Goal: Information Seeking & Learning: Learn about a topic

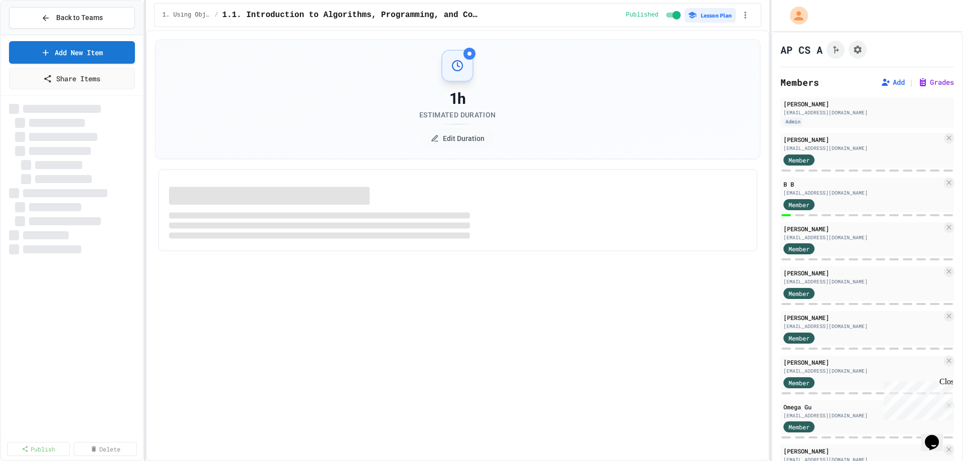
select select "***"
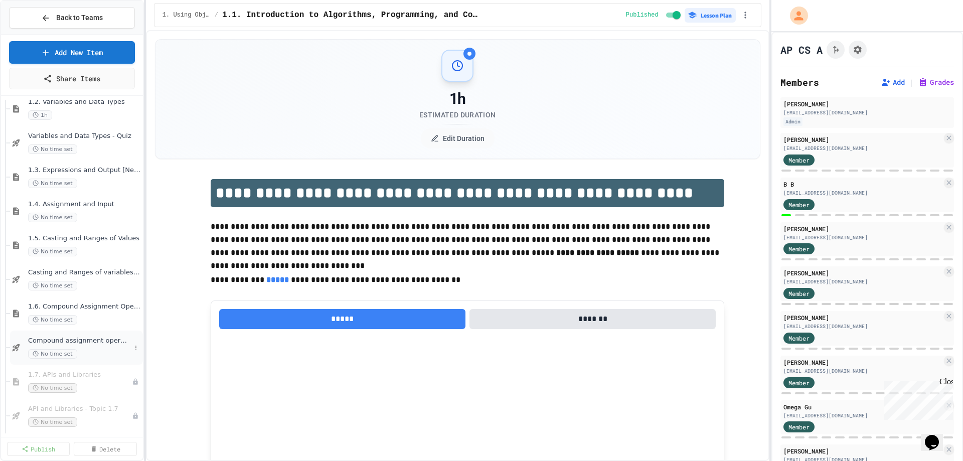
scroll to position [201, 0]
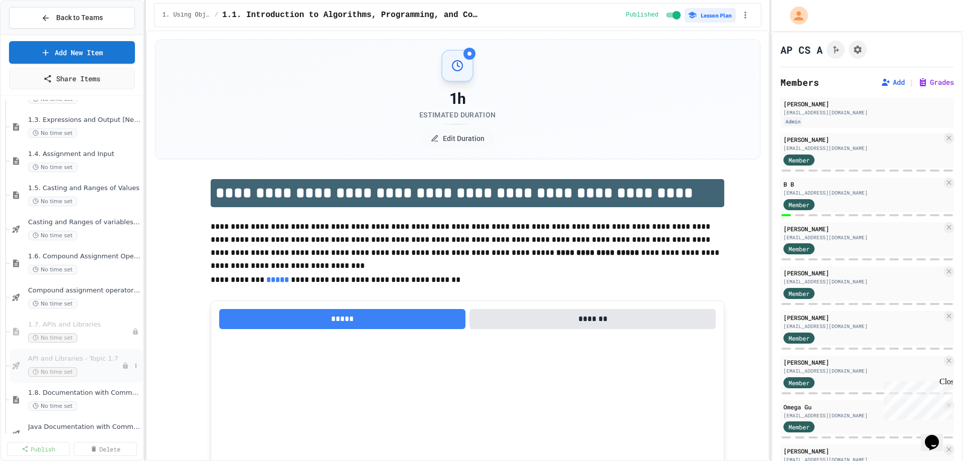
click at [92, 366] on div "API and Libraries - Topic 1.7 No time set" at bounding box center [75, 366] width 94 height 22
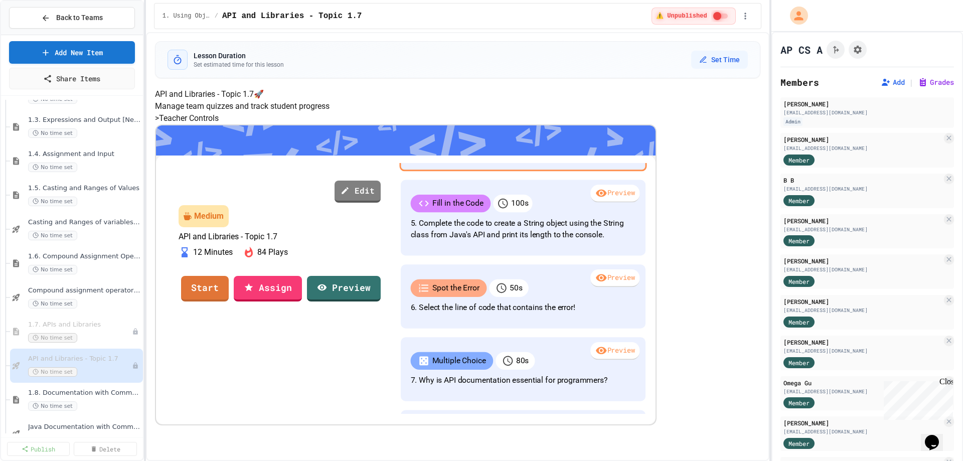
scroll to position [301, 0]
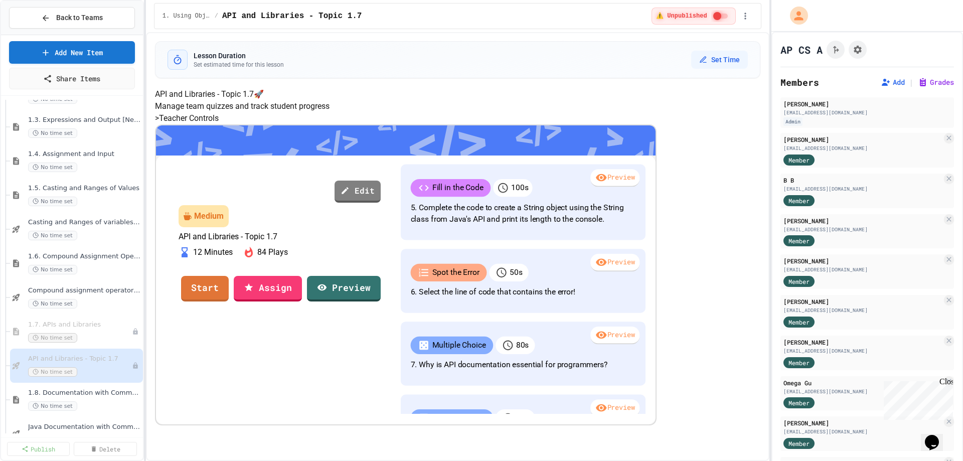
click at [594, 113] on div "Preview" at bounding box center [614, 104] width 50 height 18
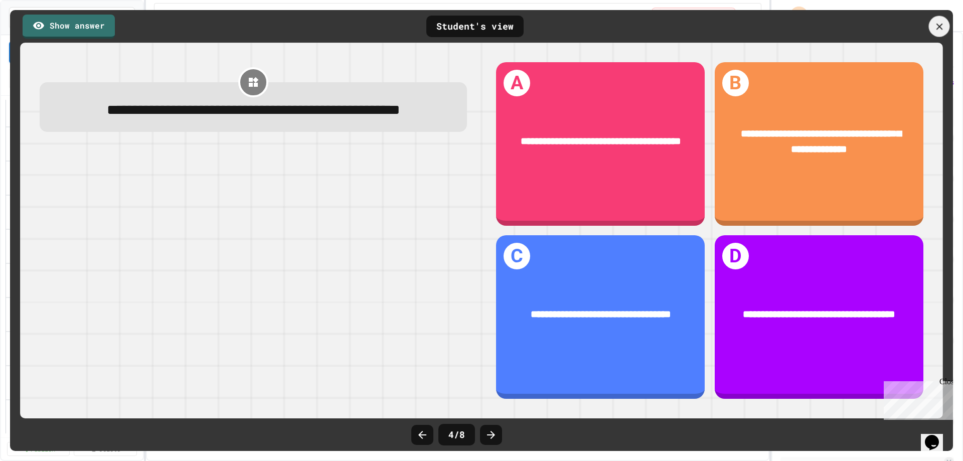
click at [935, 25] on icon at bounding box center [939, 26] width 11 height 11
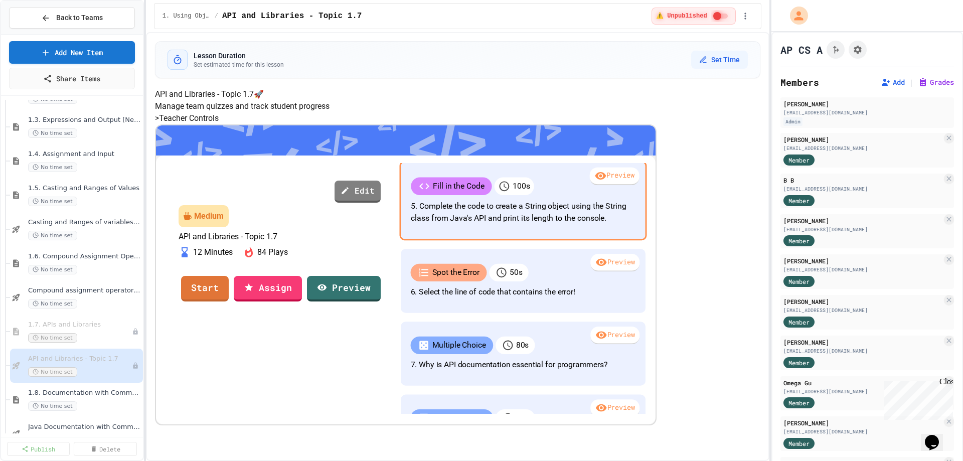
click at [611, 186] on div "Preview" at bounding box center [614, 177] width 50 height 18
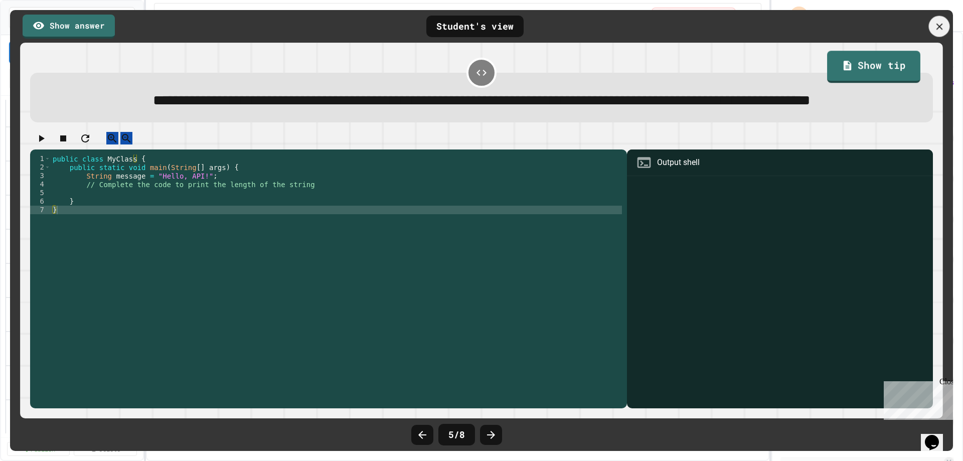
click at [943, 22] on icon at bounding box center [939, 26] width 11 height 11
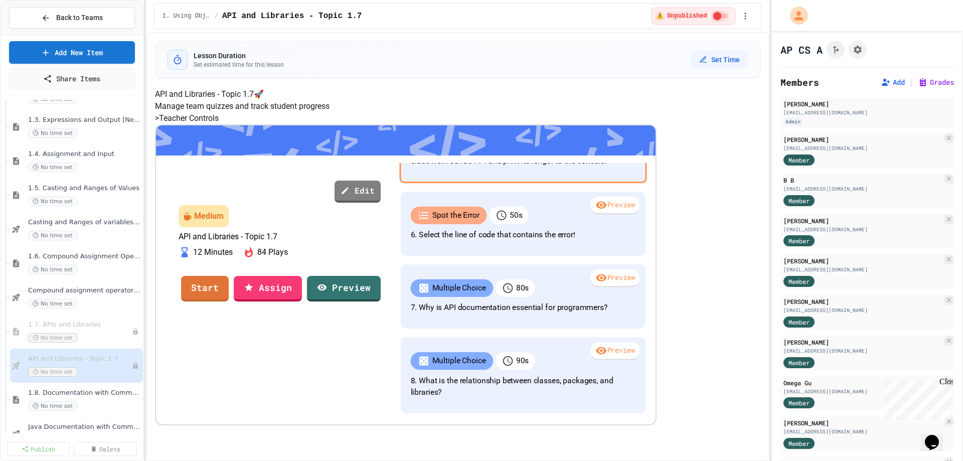
scroll to position [502, 0]
click at [535, 241] on p "6. Select the line of code that contains the error!" at bounding box center [522, 235] width 225 height 12
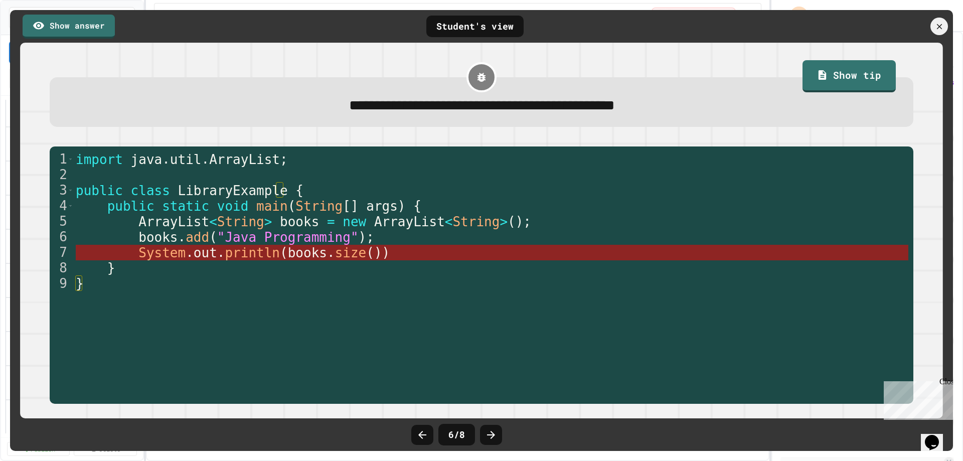
click at [335, 259] on span "size" at bounding box center [351, 252] width 32 height 15
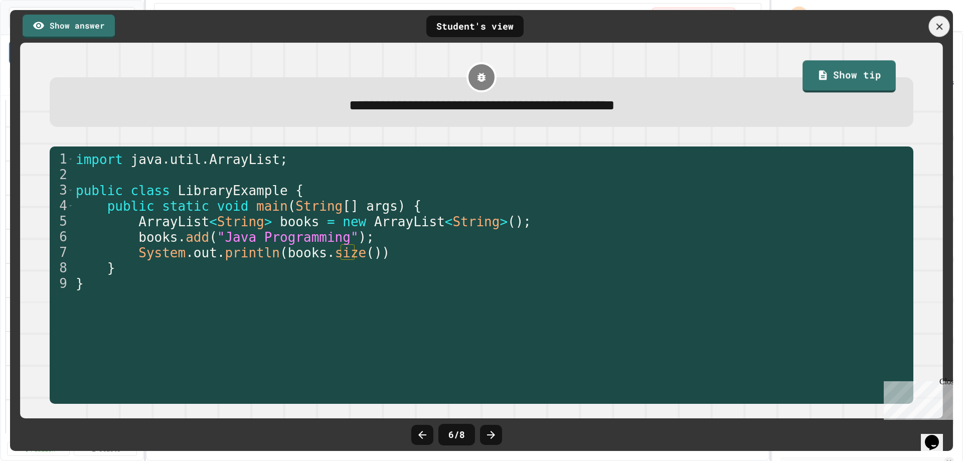
click at [940, 25] on icon at bounding box center [939, 26] width 11 height 11
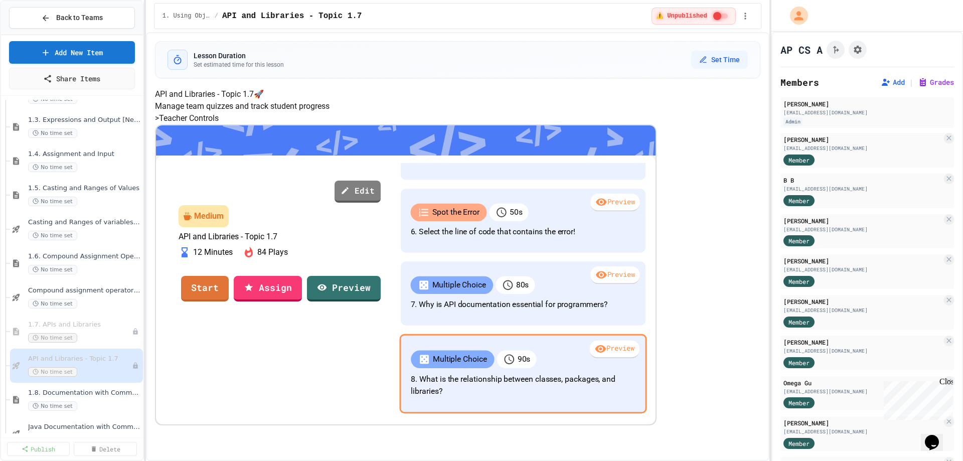
scroll to position [50, 0]
click at [555, 391] on p "8. What is the relationship between classes, packages, and libraries?" at bounding box center [523, 385] width 224 height 24
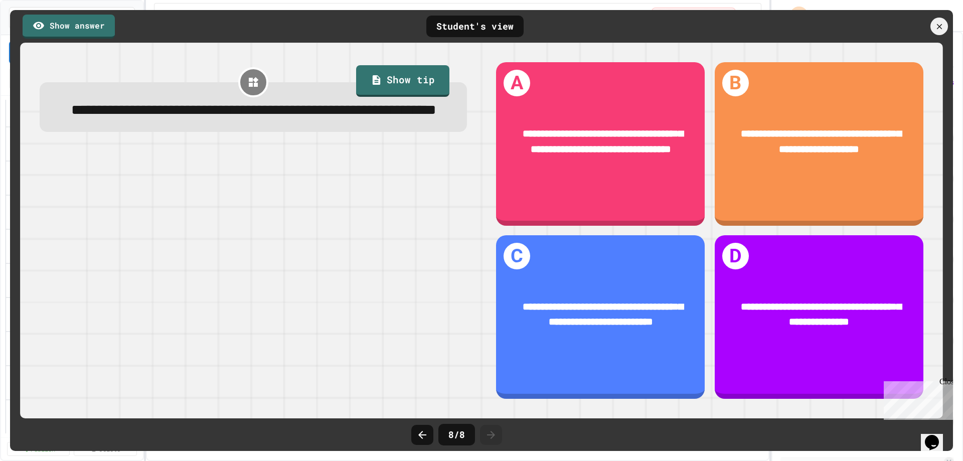
scroll to position [558, 0]
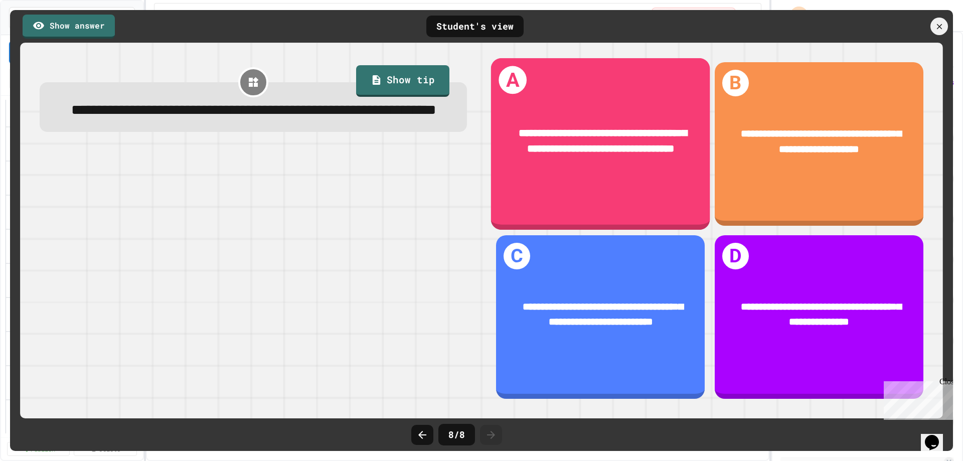
click at [581, 131] on div "**********" at bounding box center [601, 141] width 177 height 32
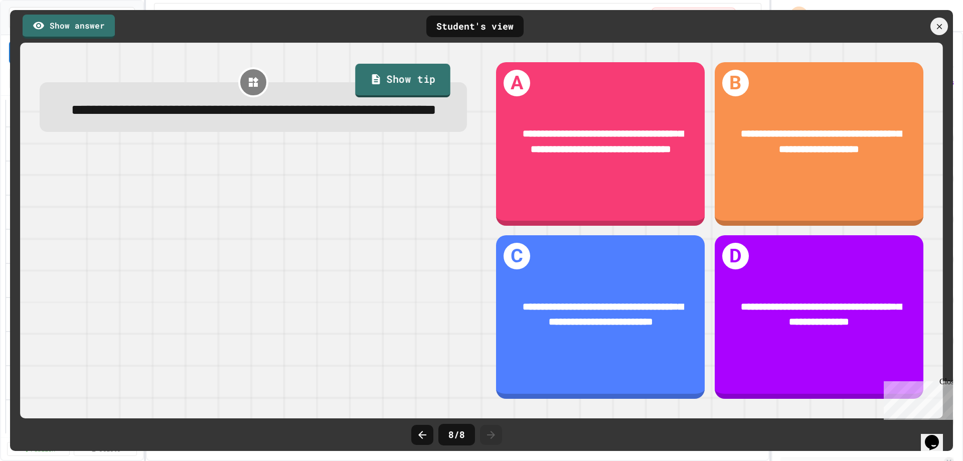
click at [425, 81] on link "Show tip" at bounding box center [402, 81] width 95 height 34
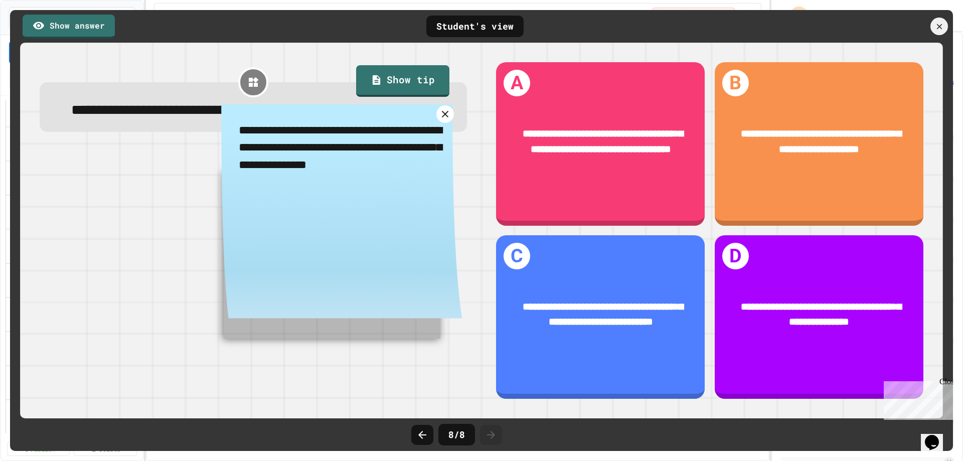
click at [440, 120] on icon at bounding box center [445, 114] width 12 height 12
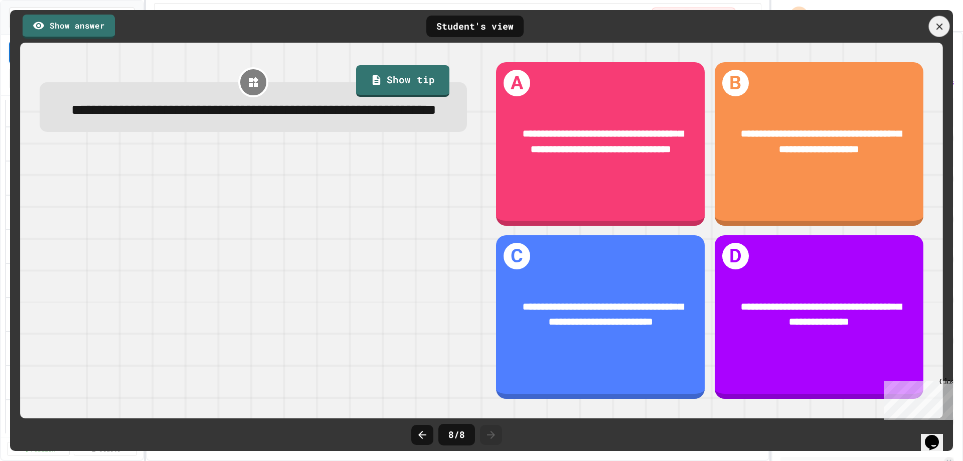
click at [937, 26] on icon at bounding box center [939, 26] width 11 height 11
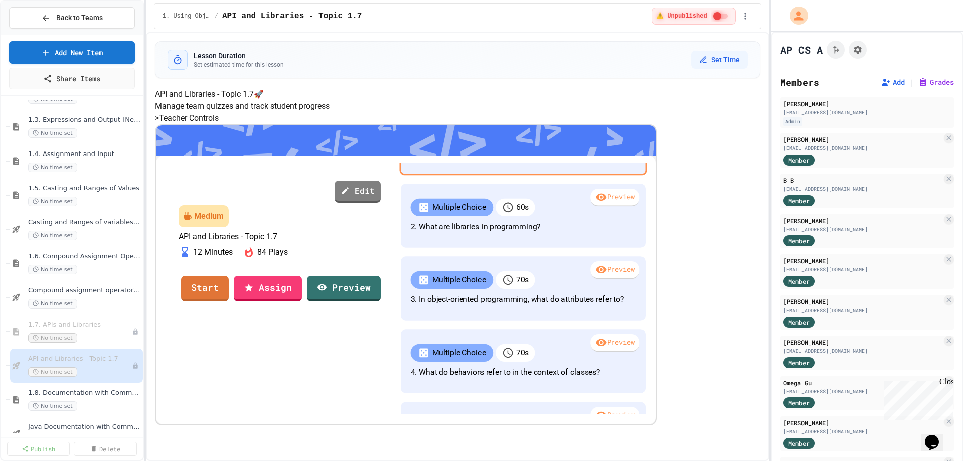
scroll to position [236, 0]
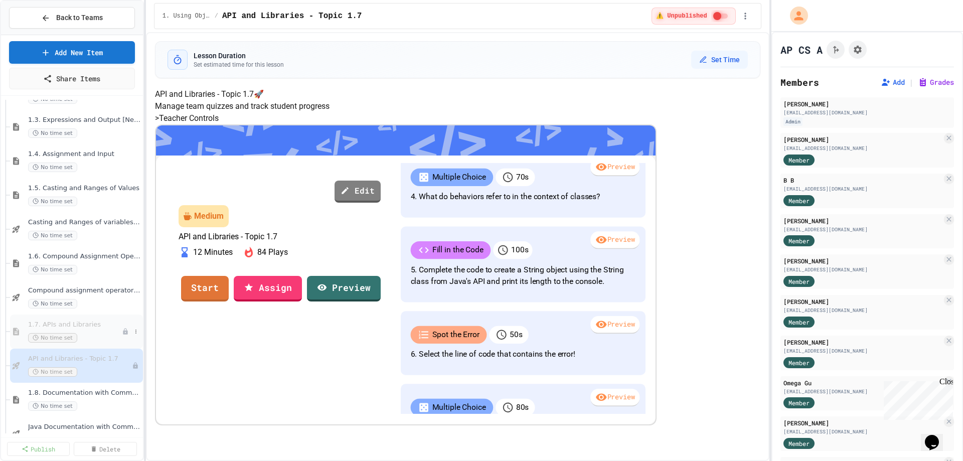
click at [79, 327] on span "1.7. APIs and Libraries" at bounding box center [75, 325] width 94 height 9
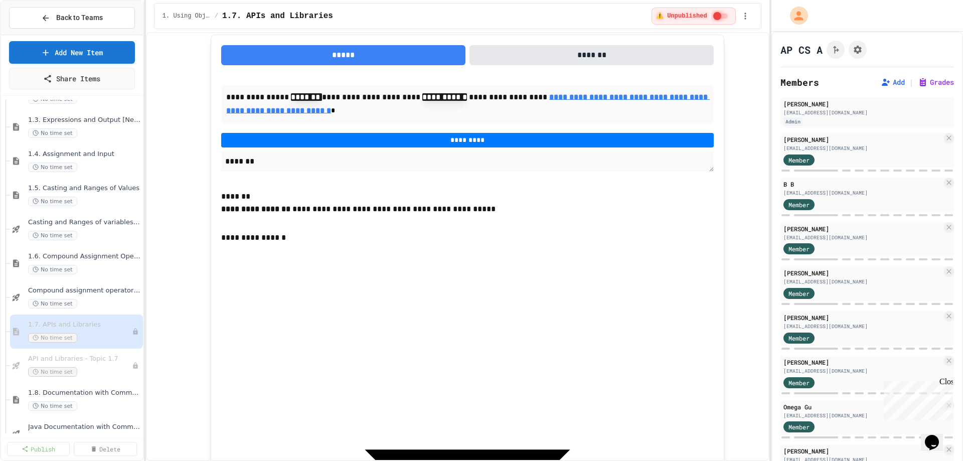
scroll to position [552, 0]
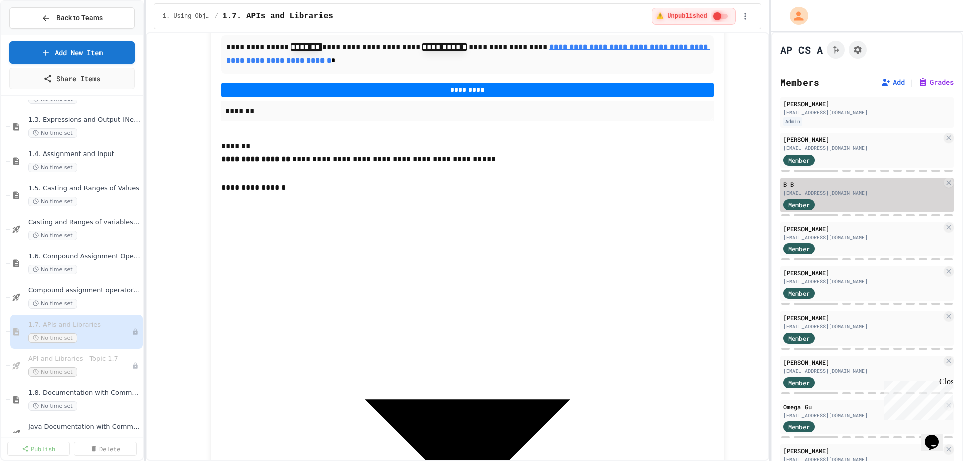
click at [824, 201] on div "Member" at bounding box center [809, 204] width 50 height 13
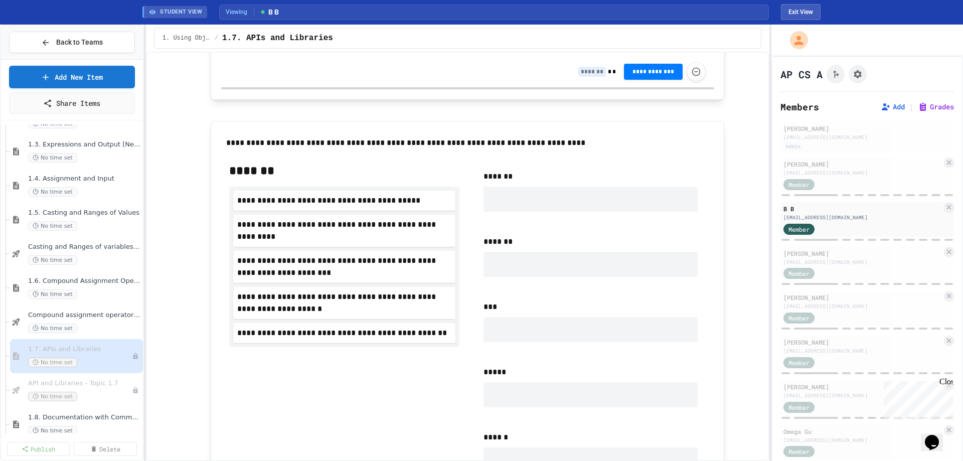
scroll to position [552, 0]
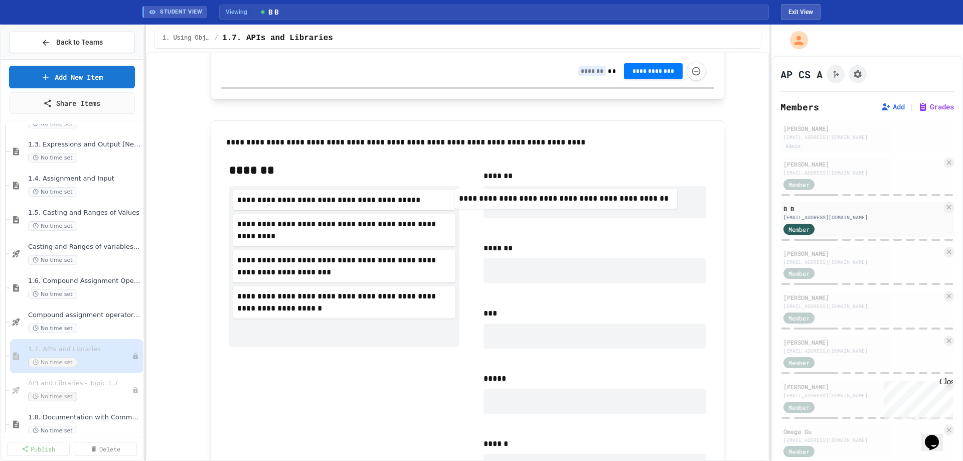
drag, startPoint x: 363, startPoint y: 344, endPoint x: 591, endPoint y: 207, distance: 266.2
click at [591, 207] on div "**********" at bounding box center [467, 324] width 493 height 341
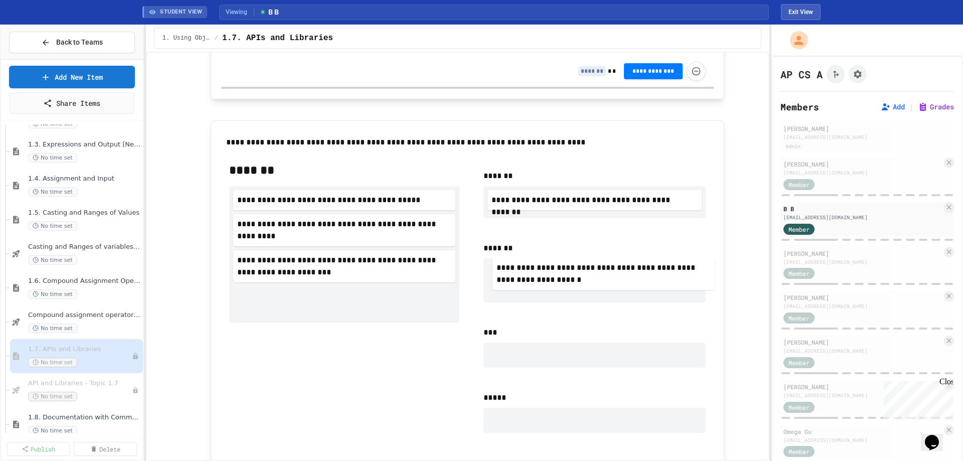
drag, startPoint x: 329, startPoint y: 306, endPoint x: 601, endPoint y: 272, distance: 274.4
click at [601, 272] on div "**********" at bounding box center [467, 334] width 493 height 360
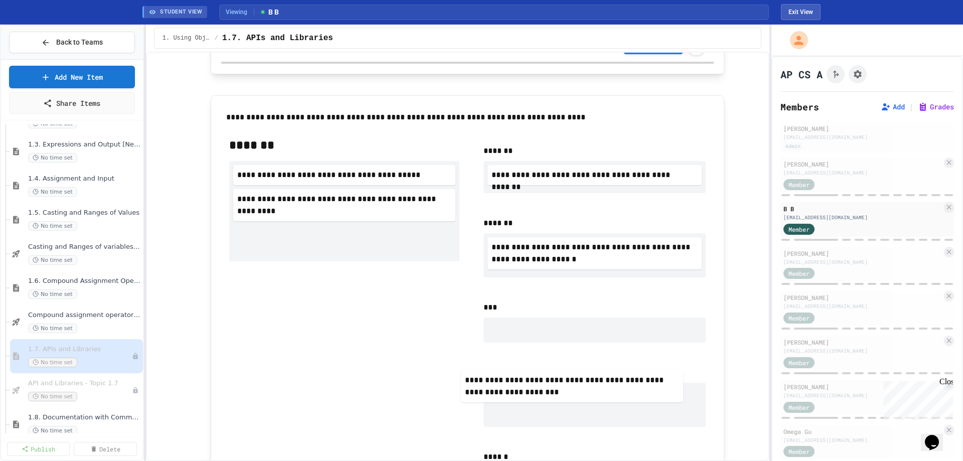
scroll to position [581, 0]
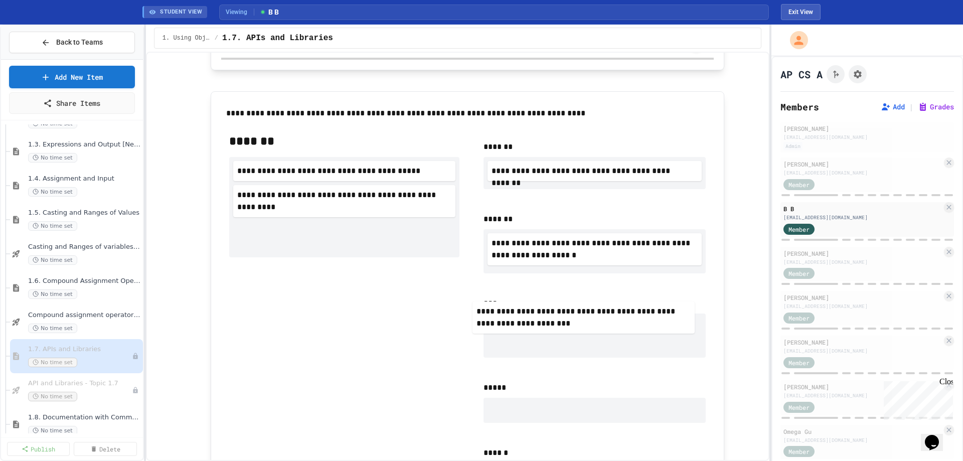
drag, startPoint x: 347, startPoint y: 273, endPoint x: 592, endPoint y: 324, distance: 250.5
click at [592, 324] on div "**********" at bounding box center [467, 314] width 493 height 379
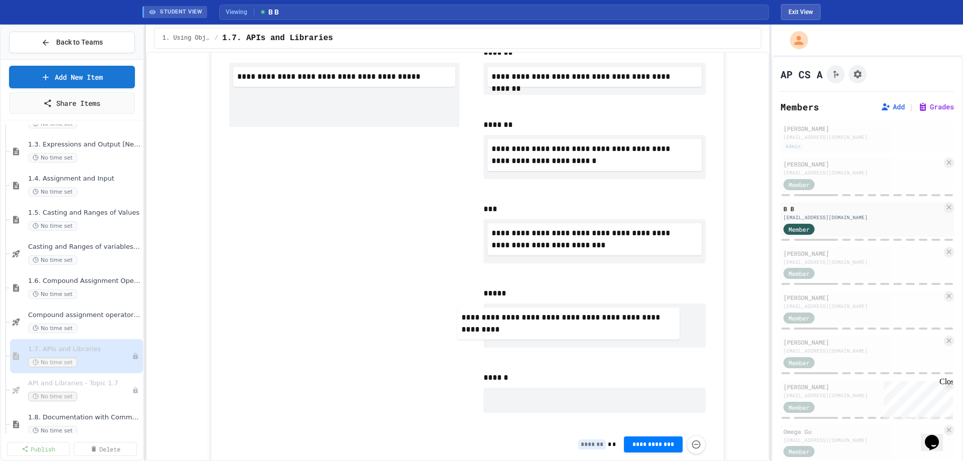
scroll to position [675, 0]
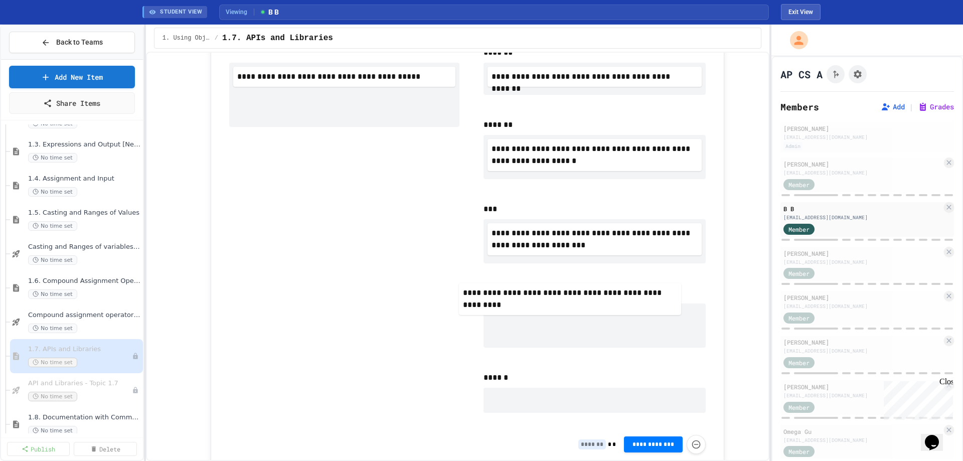
drag, startPoint x: 330, startPoint y: 205, endPoint x: 562, endPoint y: 307, distance: 254.1
click at [562, 307] on div "**********" at bounding box center [467, 230] width 493 height 398
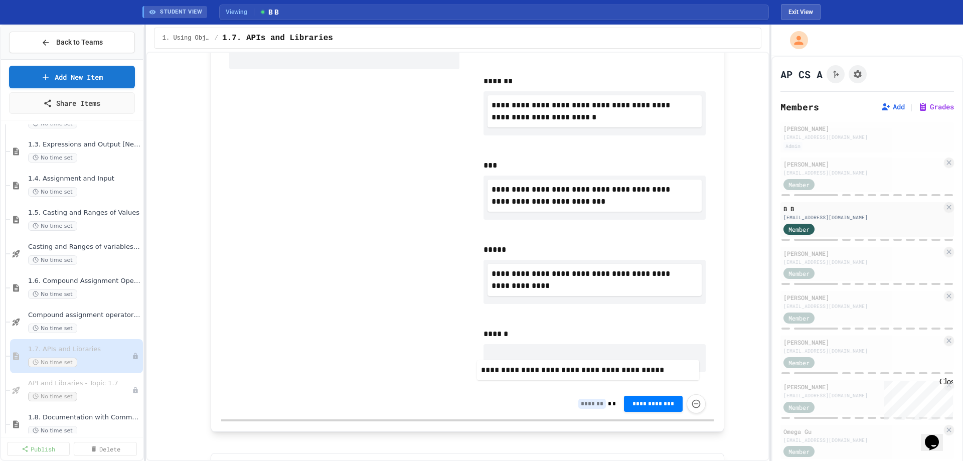
drag, startPoint x: 318, startPoint y: 86, endPoint x: 566, endPoint y: 369, distance: 376.8
click at [566, 369] on div "**********" at bounding box center [467, 187] width 493 height 401
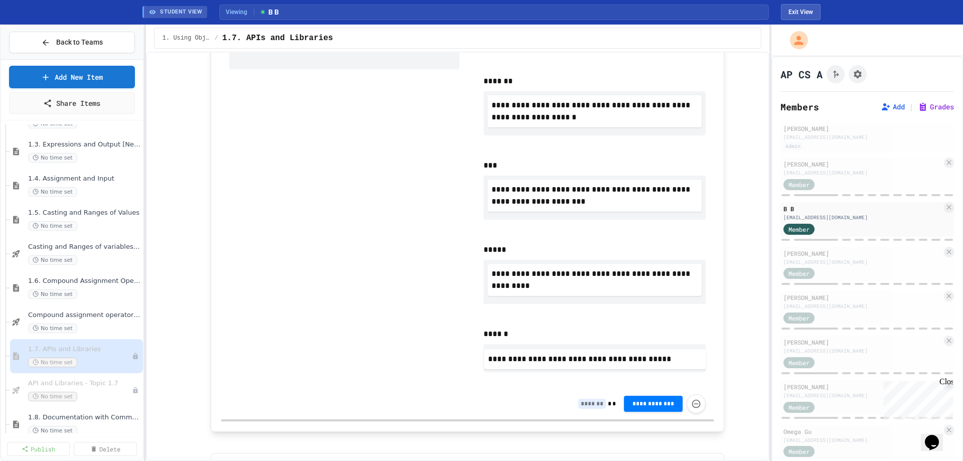
scroll to position [720, 0]
click at [642, 404] on span "**********" at bounding box center [653, 406] width 43 height 8
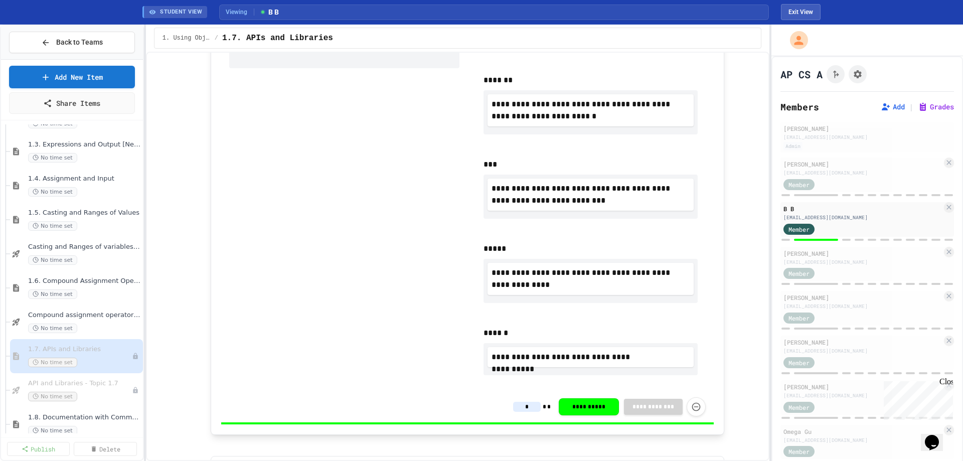
type input "*"
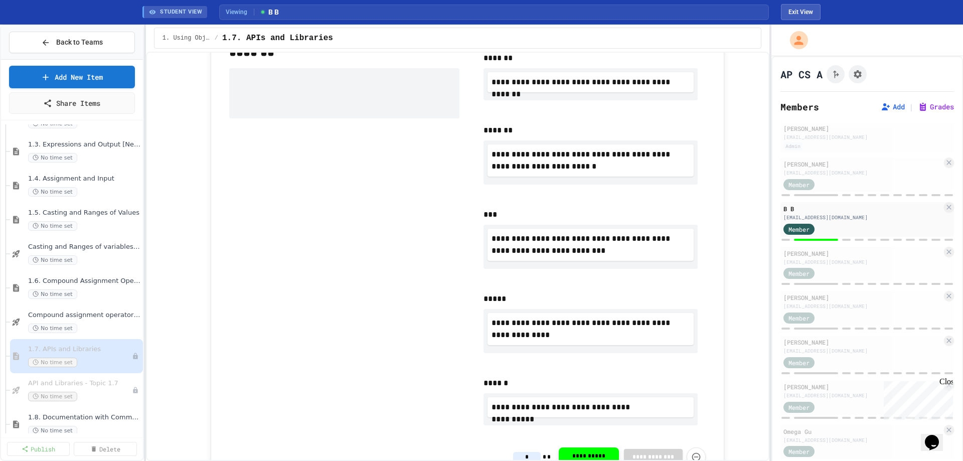
scroll to position [419, 0]
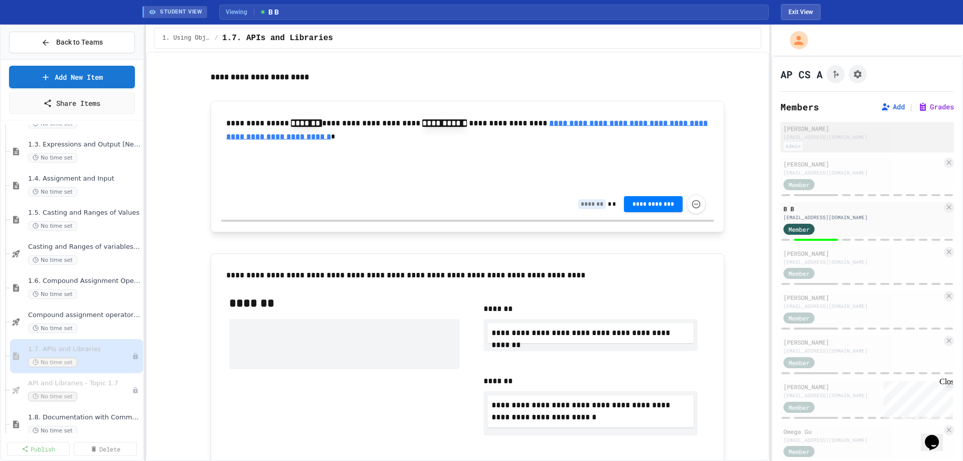
click at [821, 141] on div "[PERSON_NAME] [EMAIL_ADDRESS][DOMAIN_NAME] Admin" at bounding box center [868, 137] width 174 height 31
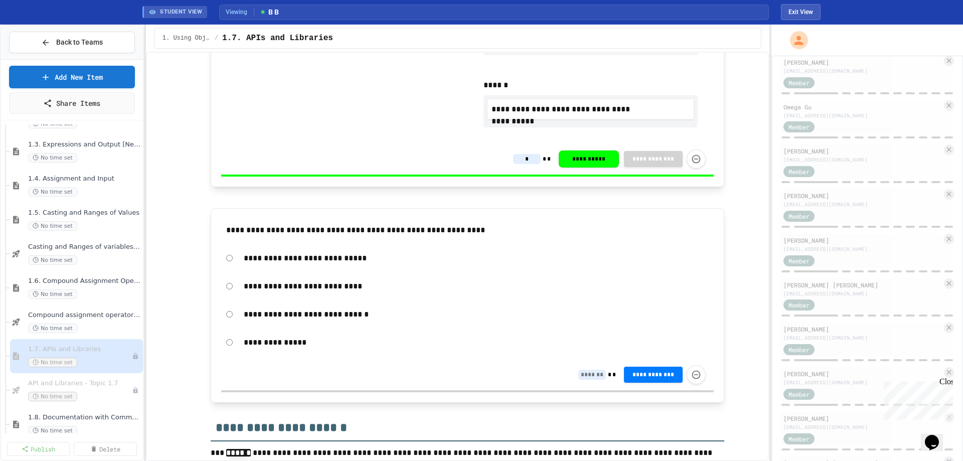
scroll to position [971, 0]
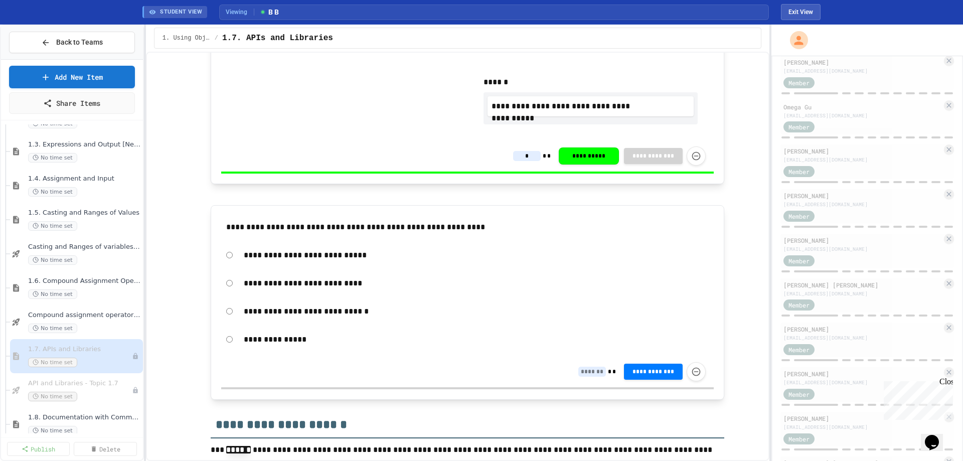
click at [319, 286] on p "**********" at bounding box center [476, 283] width 465 height 13
click at [668, 374] on span "**********" at bounding box center [653, 371] width 43 height 8
type input "*"
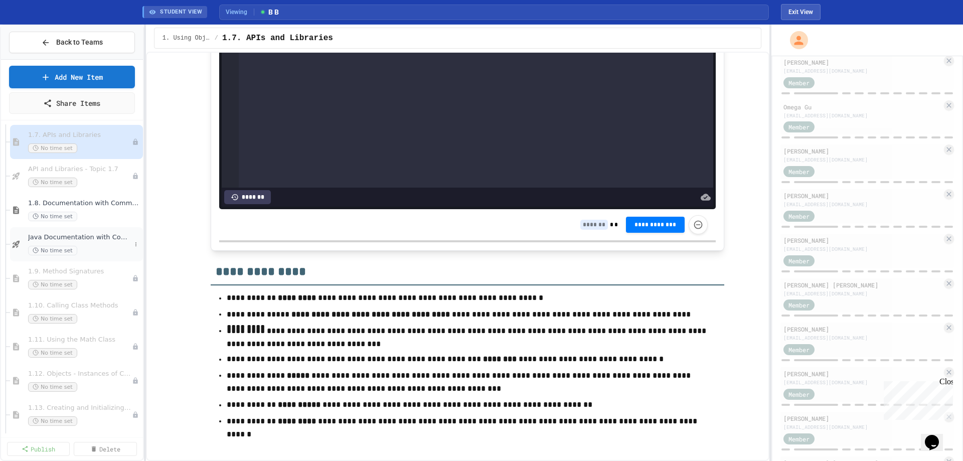
scroll to position [451, 0]
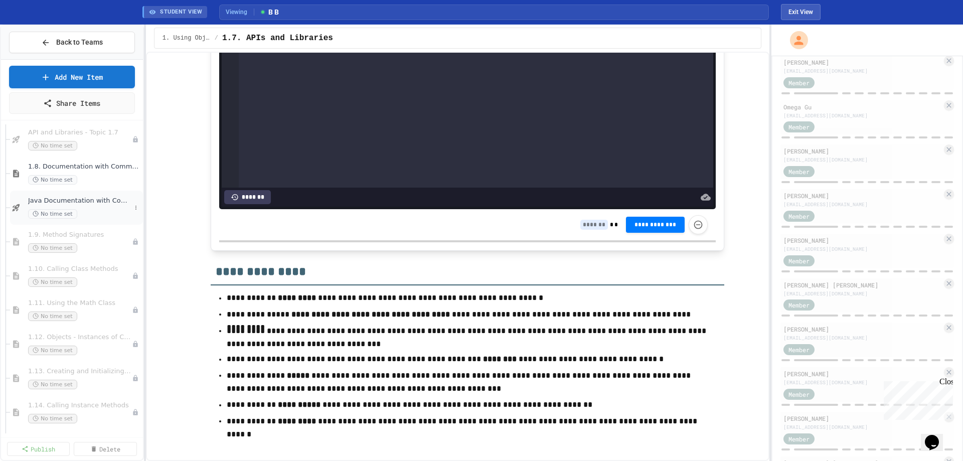
click at [94, 211] on div "No time set" at bounding box center [79, 214] width 103 height 10
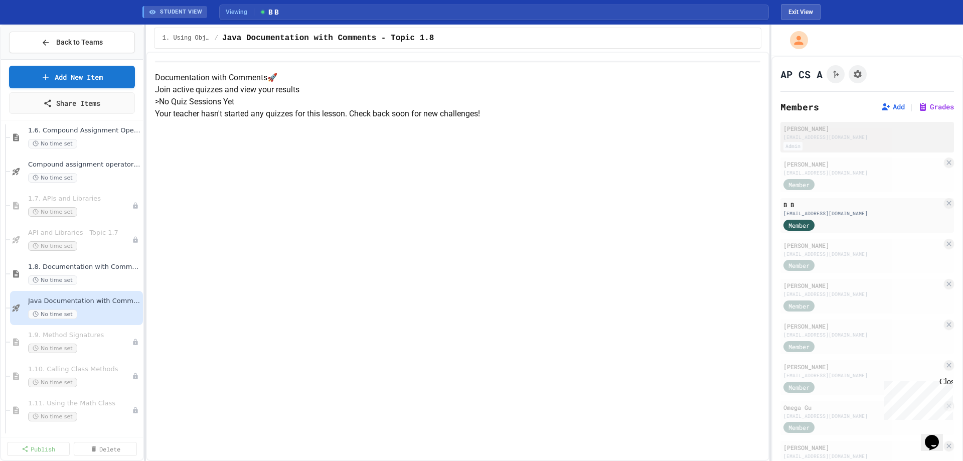
click at [813, 139] on div "[EMAIL_ADDRESS][DOMAIN_NAME]" at bounding box center [868, 137] width 168 height 8
click at [811, 13] on button "Exit View" at bounding box center [801, 12] width 40 height 16
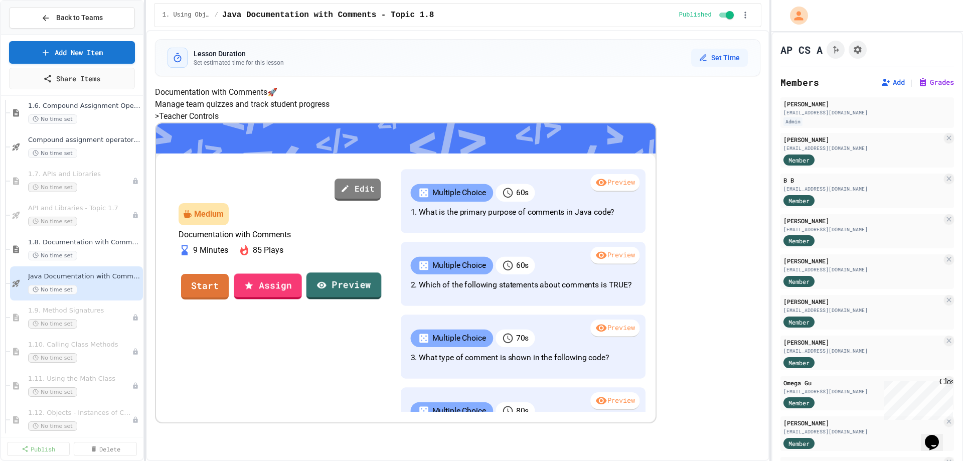
click at [382, 299] on link "Preview" at bounding box center [344, 285] width 75 height 27
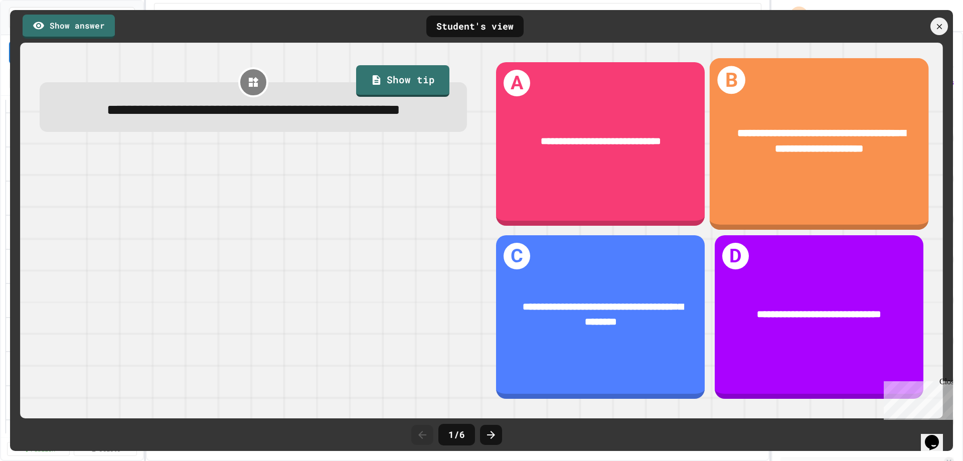
click at [804, 153] on span "**********" at bounding box center [821, 140] width 169 height 27
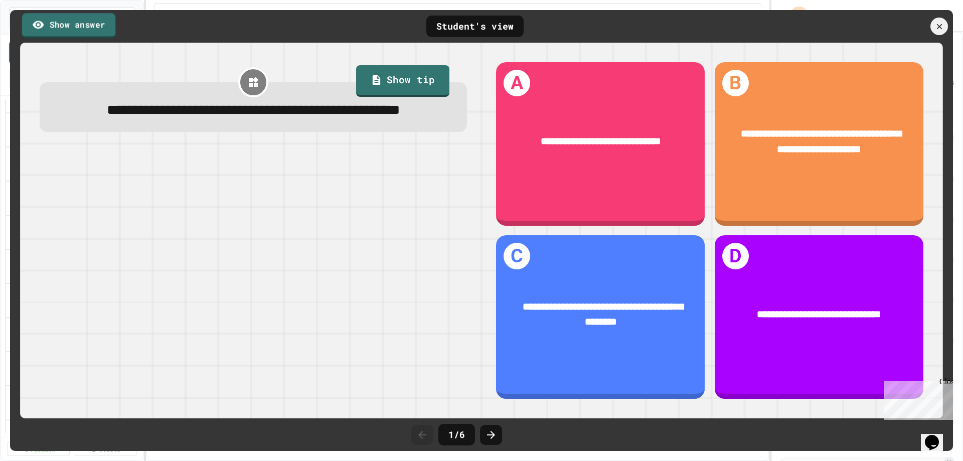
click at [90, 26] on link "Show answer" at bounding box center [68, 25] width 93 height 25
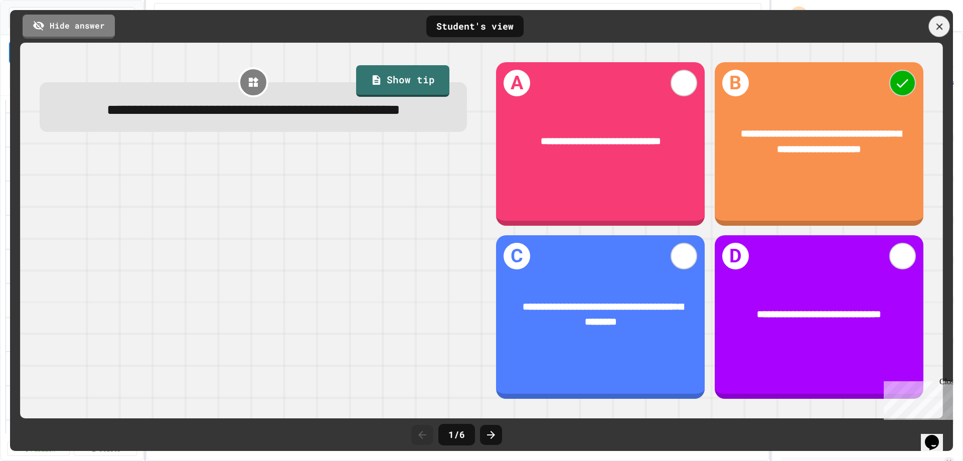
click at [939, 25] on icon at bounding box center [939, 26] width 11 height 11
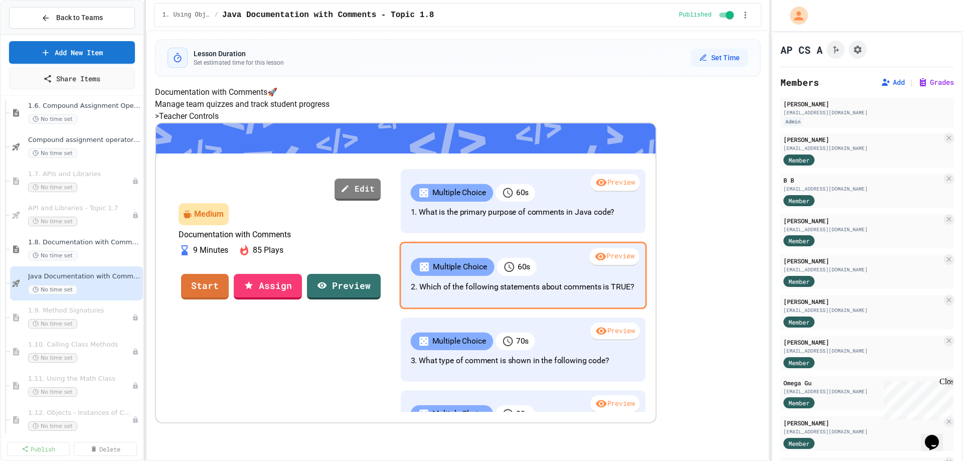
scroll to position [50, 0]
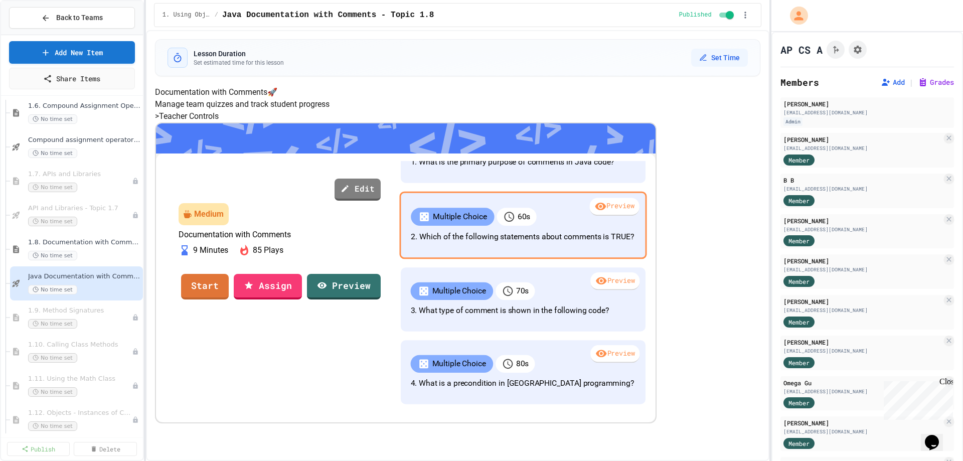
click at [600, 216] on div "Preview" at bounding box center [614, 207] width 50 height 18
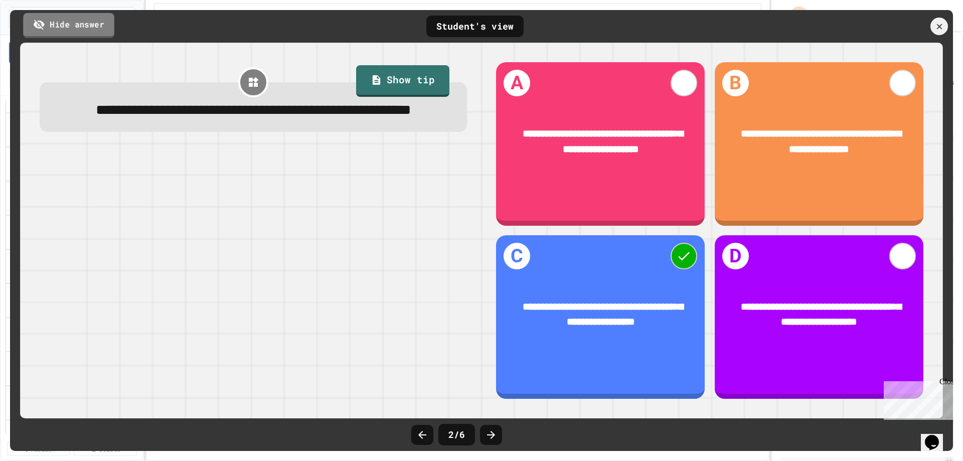
click at [103, 26] on link "Hide answer" at bounding box center [68, 25] width 91 height 25
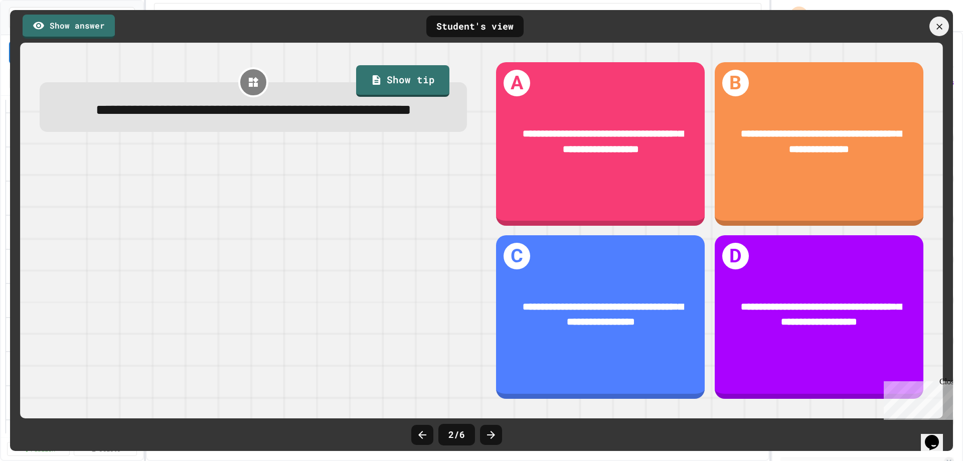
click at [938, 26] on icon at bounding box center [939, 26] width 10 height 10
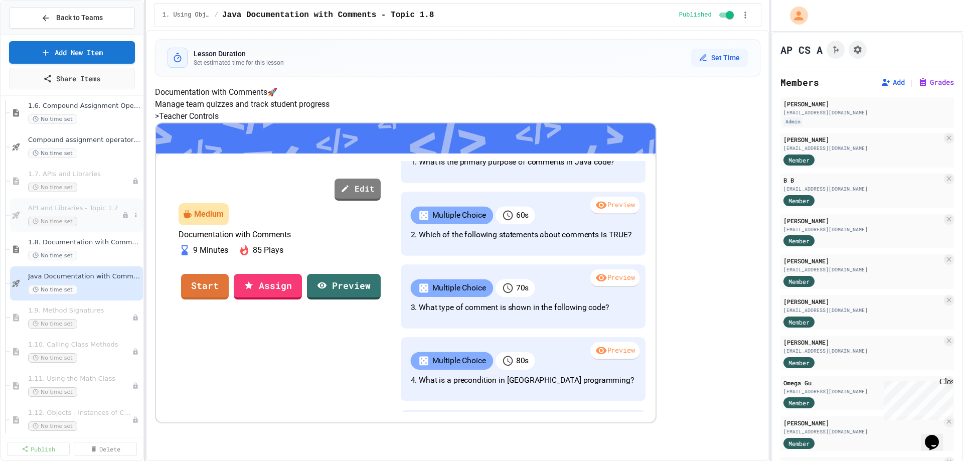
click at [97, 213] on div "API and Libraries - Topic 1.7 No time set" at bounding box center [75, 215] width 94 height 22
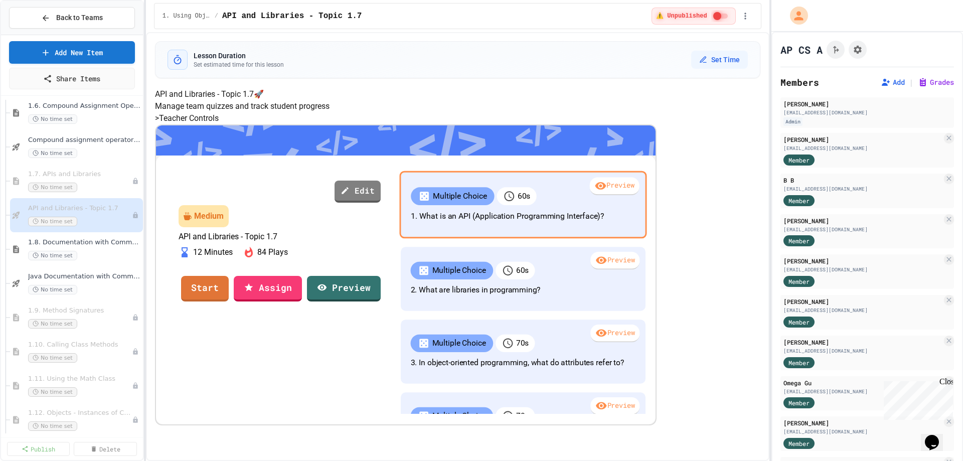
click at [595, 190] on icon at bounding box center [600, 186] width 11 height 8
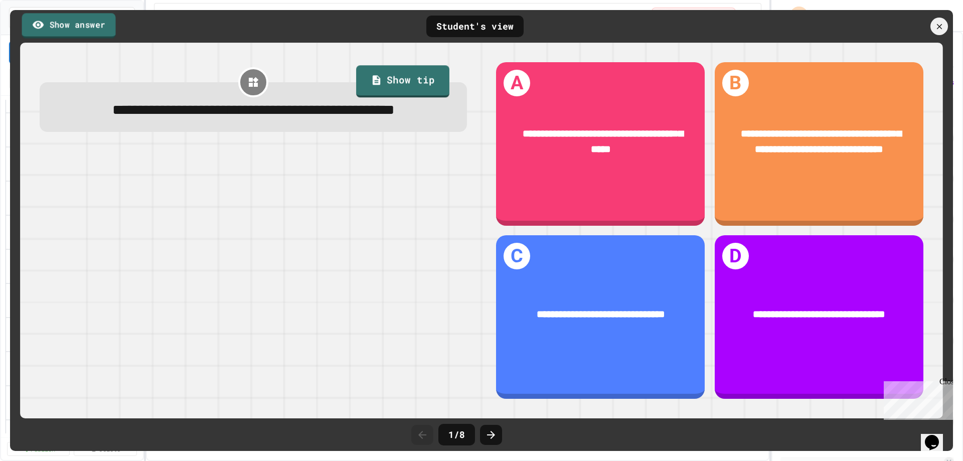
click at [76, 21] on link "Show answer" at bounding box center [69, 25] width 94 height 25
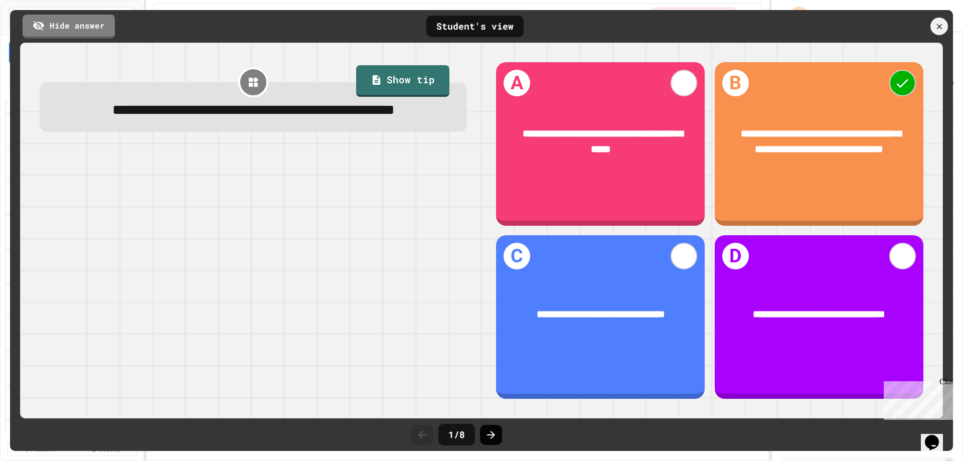
click at [498, 435] on div at bounding box center [491, 435] width 22 height 20
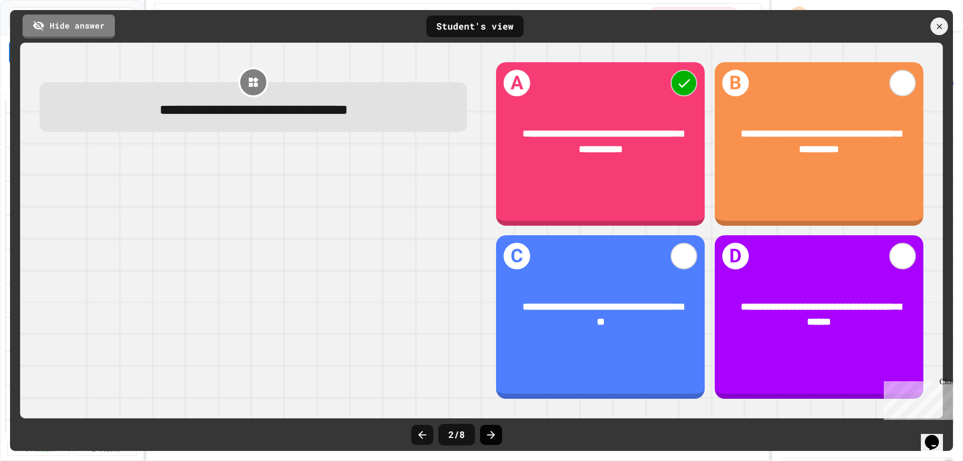
click at [487, 435] on icon at bounding box center [491, 435] width 12 height 12
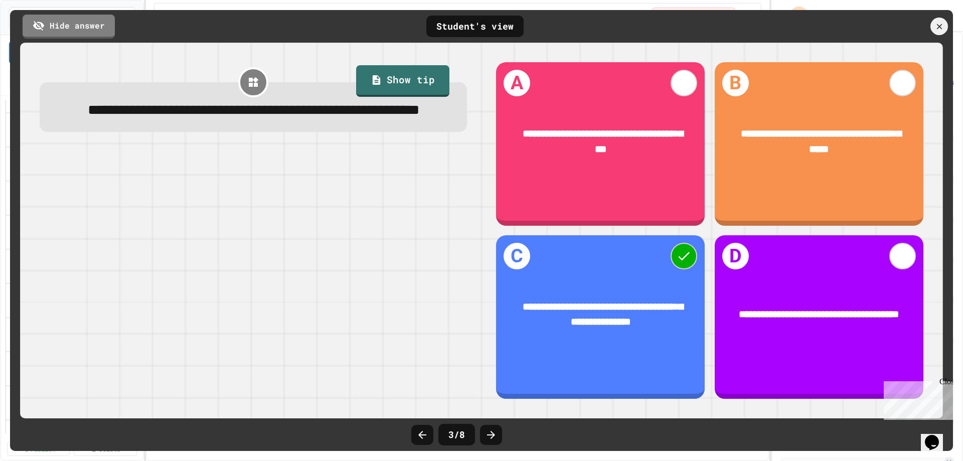
click at [487, 435] on icon at bounding box center [491, 435] width 12 height 12
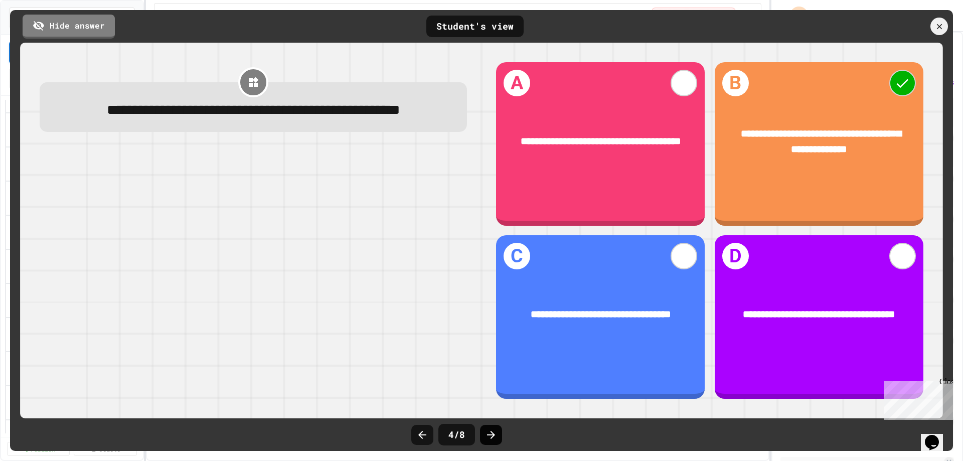
click at [492, 434] on icon at bounding box center [491, 435] width 12 height 12
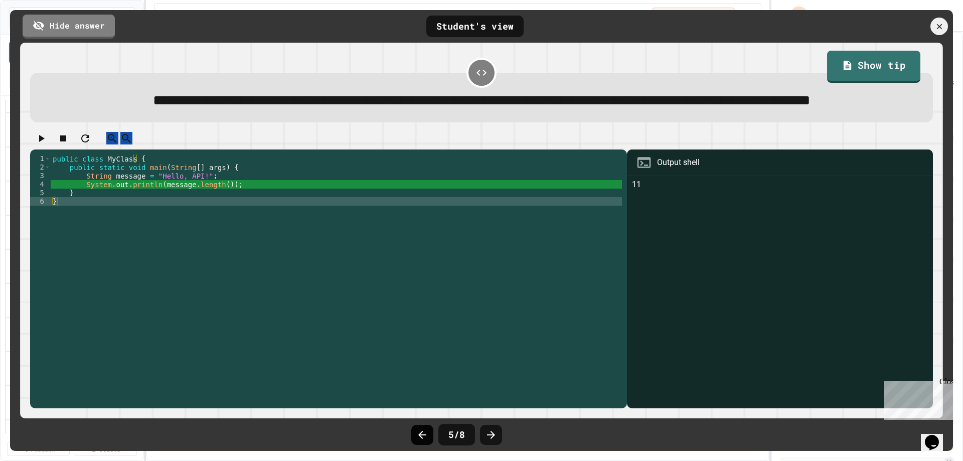
click at [423, 435] on icon at bounding box center [422, 435] width 8 height 8
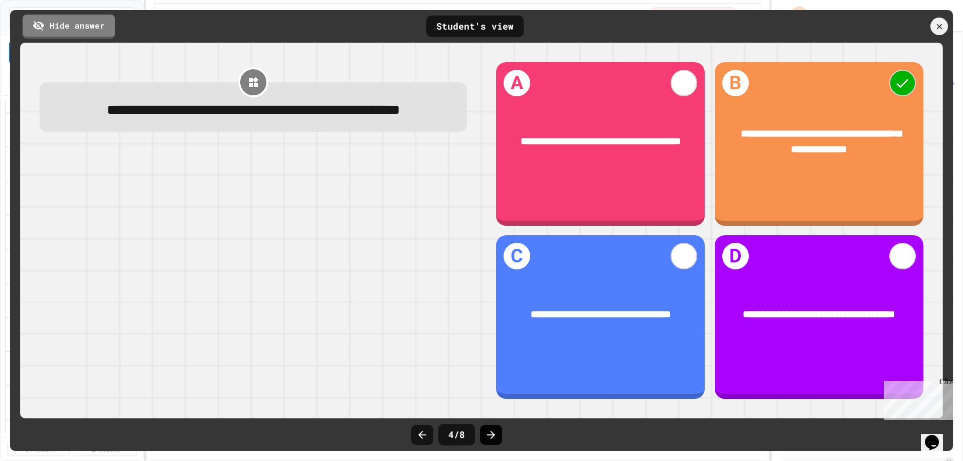
click at [493, 436] on icon at bounding box center [491, 435] width 8 height 8
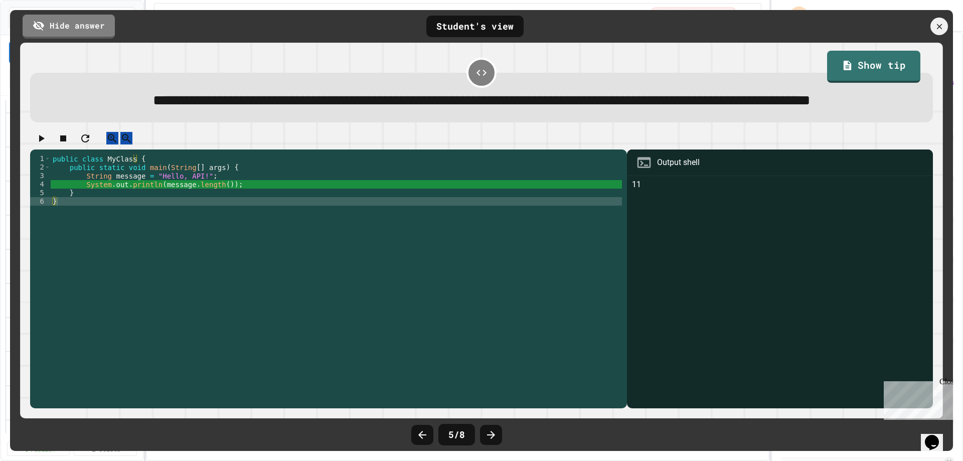
click at [493, 436] on icon at bounding box center [491, 435] width 8 height 8
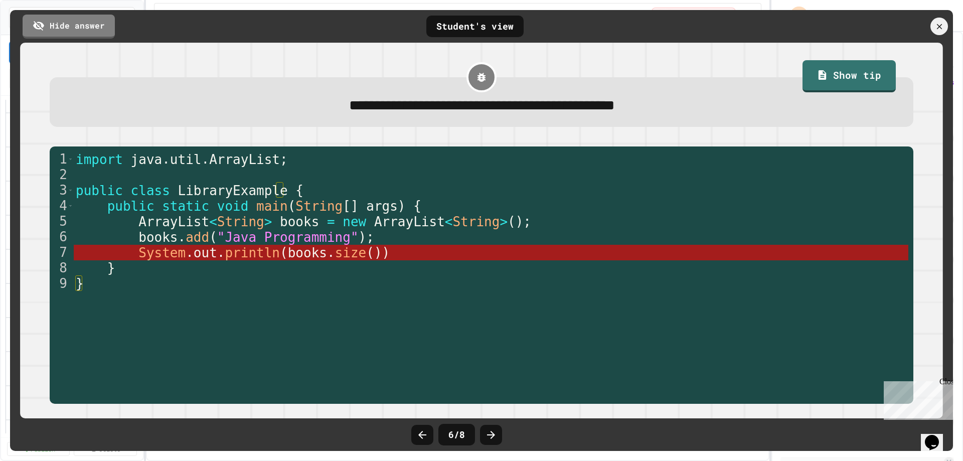
click at [493, 436] on icon at bounding box center [491, 435] width 8 height 8
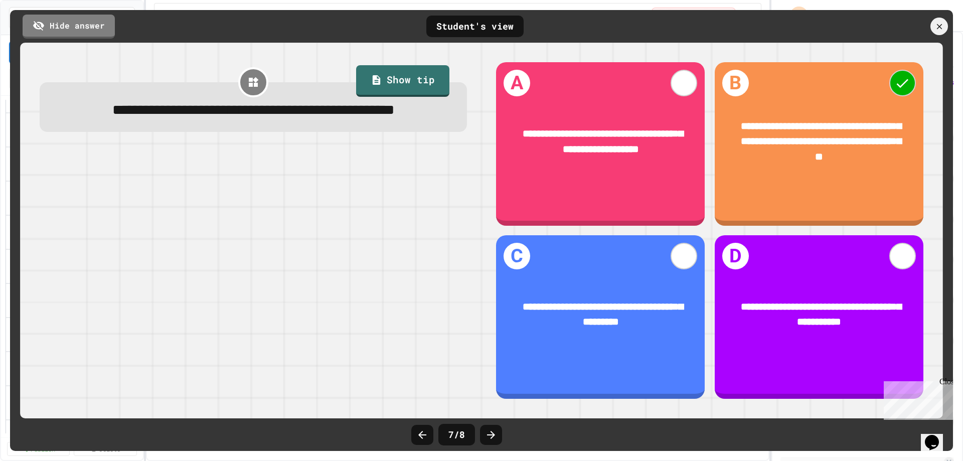
click at [493, 436] on icon at bounding box center [491, 435] width 8 height 8
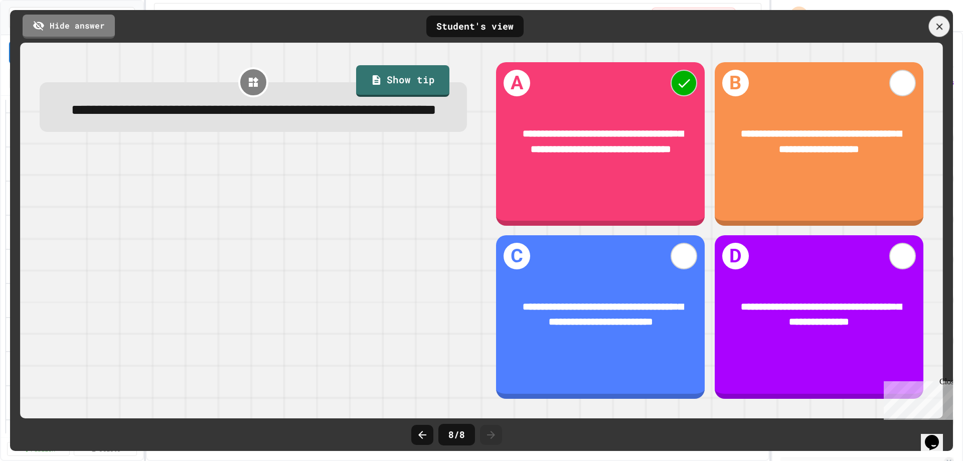
click at [937, 26] on icon at bounding box center [939, 26] width 11 height 11
